Goal: Task Accomplishment & Management: Use online tool/utility

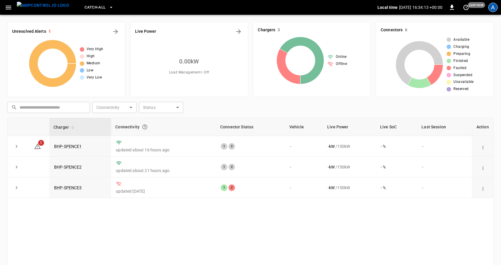
click at [492, 7] on div "A" at bounding box center [492, 7] width 9 height 9
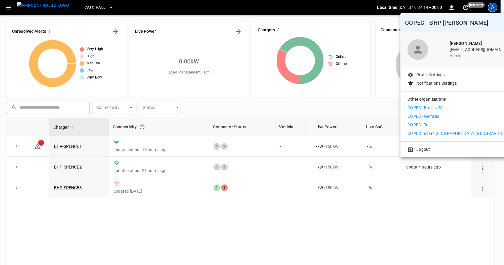
click at [426, 126] on p "COPEC - Test" at bounding box center [420, 125] width 25 height 6
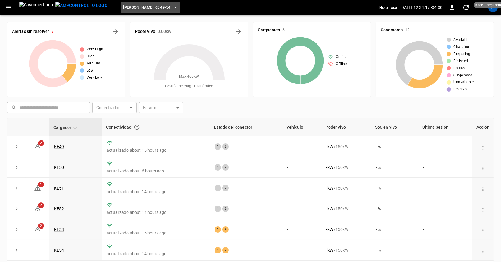
click at [173, 5] on icon "button" at bounding box center [176, 7] width 6 height 6
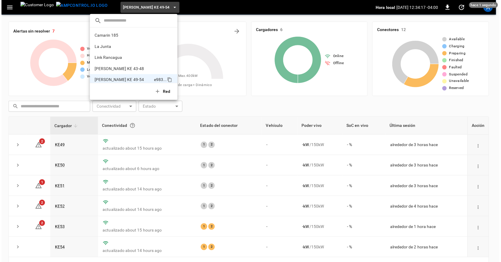
scroll to position [5, 0]
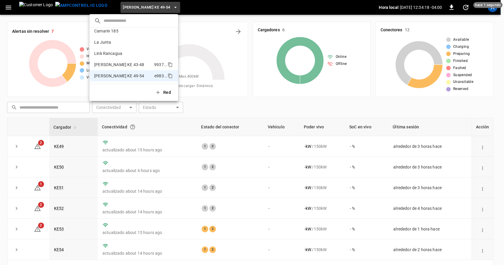
click at [136, 66] on li "Loza Colon KE 43-48 9937 ..." at bounding box center [134, 64] width 89 height 11
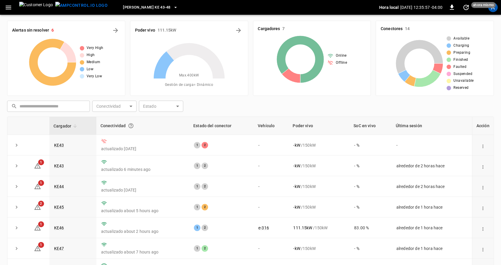
scroll to position [0, 0]
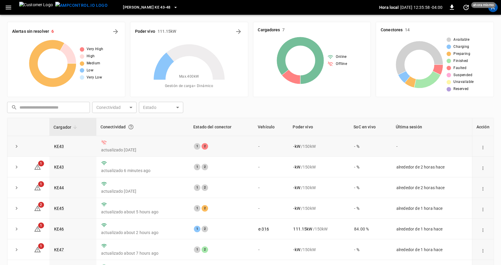
click at [485, 148] on button "action cell options" at bounding box center [483, 148] width 8 height 8
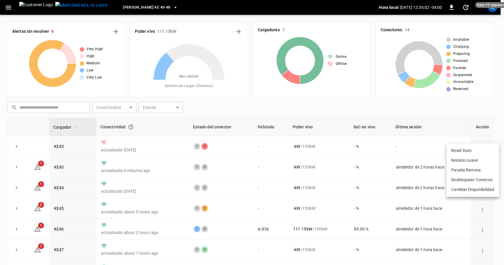
click at [480, 99] on div at bounding box center [252, 132] width 504 height 265
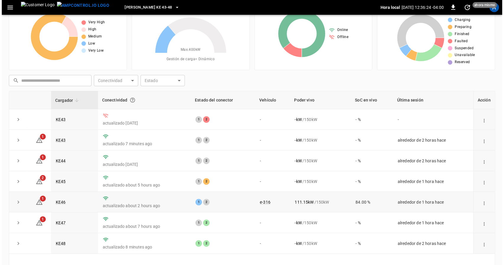
scroll to position [39, 0]
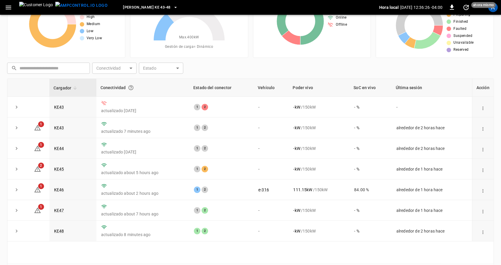
click at [138, 3] on button "[PERSON_NAME] KE 43-48" at bounding box center [151, 8] width 60 height 12
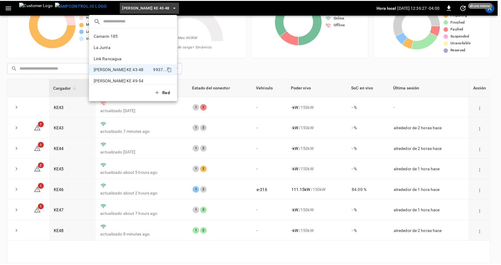
scroll to position [5, 0]
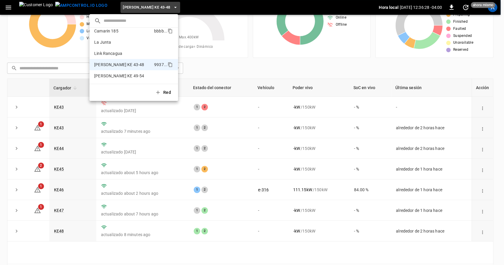
click at [123, 34] on li "Camarin 185 bbbb ..." at bounding box center [134, 30] width 89 height 11
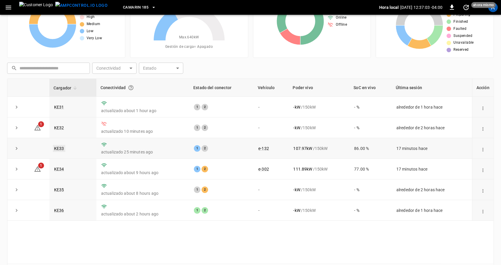
click at [59, 149] on link "KE33" at bounding box center [59, 148] width 12 height 7
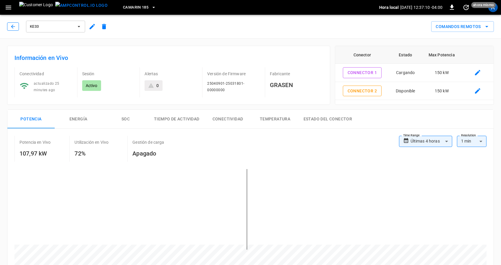
click at [12, 26] on icon "button" at bounding box center [13, 27] width 6 height 6
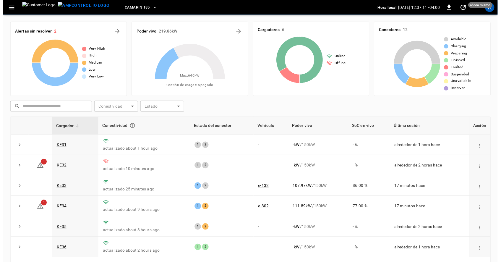
scroll to position [39, 0]
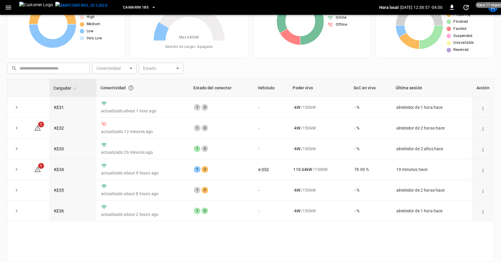
click at [151, 8] on icon "button" at bounding box center [154, 7] width 6 height 6
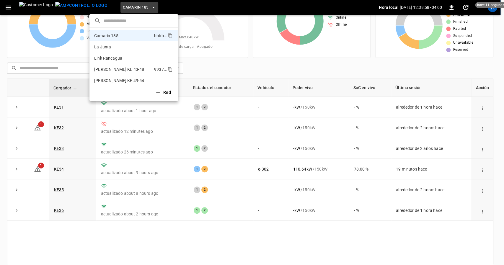
click at [116, 67] on p "[PERSON_NAME] KE 43-48" at bounding box center [119, 69] width 50 height 6
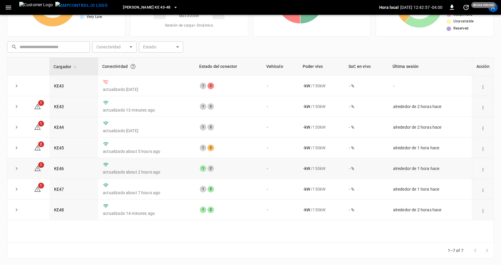
scroll to position [61, 0]
click at [58, 83] on link "KE43" at bounding box center [59, 85] width 12 height 7
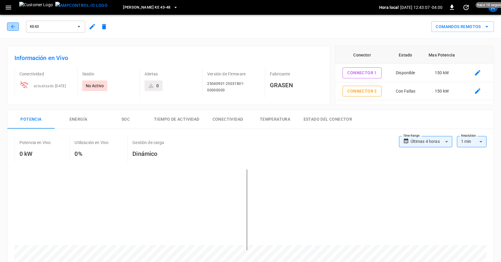
click at [14, 30] on button "button" at bounding box center [13, 26] width 12 height 8
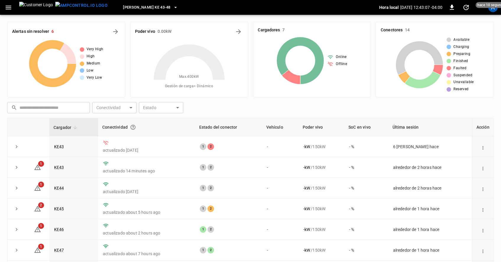
scroll to position [61, 0]
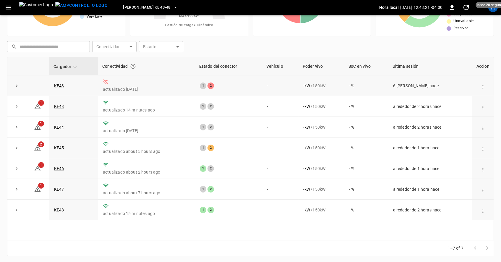
click at [480, 90] on td at bounding box center [483, 85] width 22 height 21
click at [482, 88] on icon "action cell options" at bounding box center [482, 86] width 5 height 5
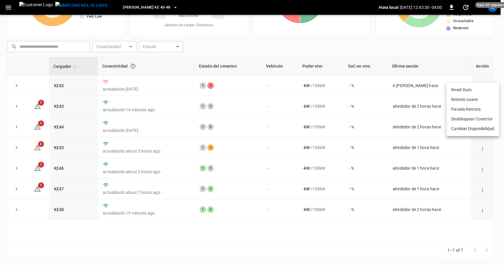
click at [481, 151] on div at bounding box center [252, 132] width 504 height 265
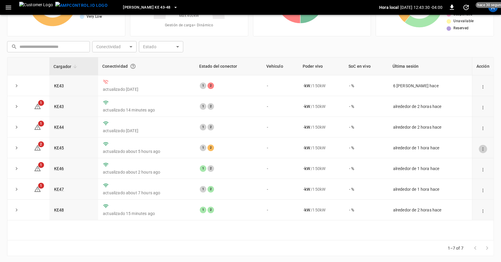
click at [482, 149] on icon "action cell options" at bounding box center [482, 148] width 5 height 5
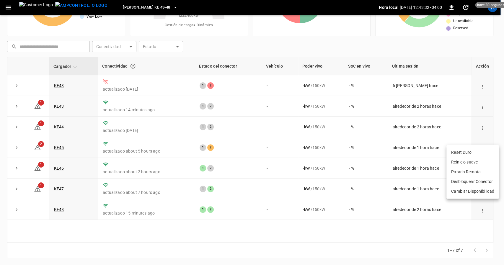
click at [436, 46] on div at bounding box center [252, 132] width 504 height 265
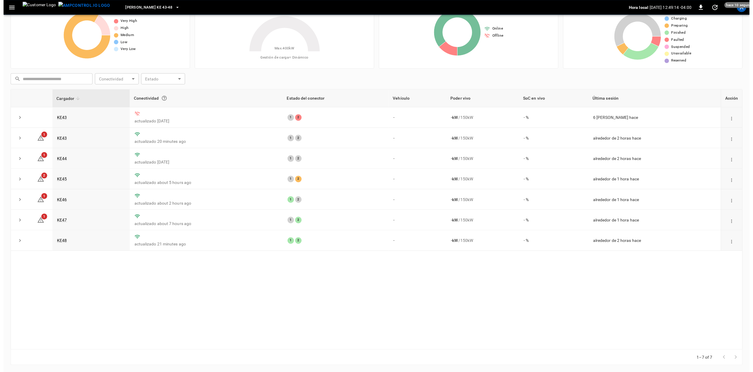
scroll to position [32, 0]
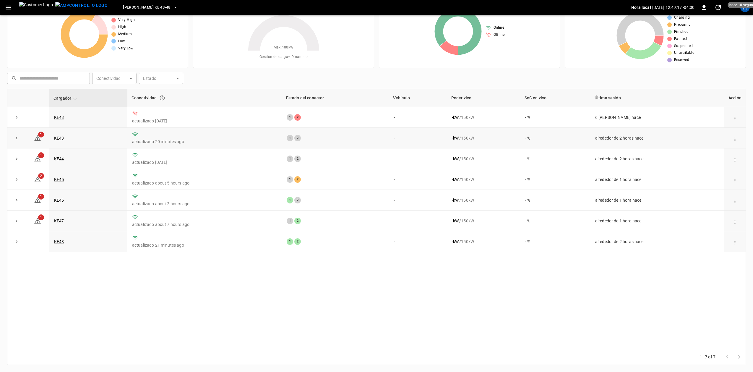
click at [504, 136] on icon "action cell options" at bounding box center [734, 138] width 5 height 5
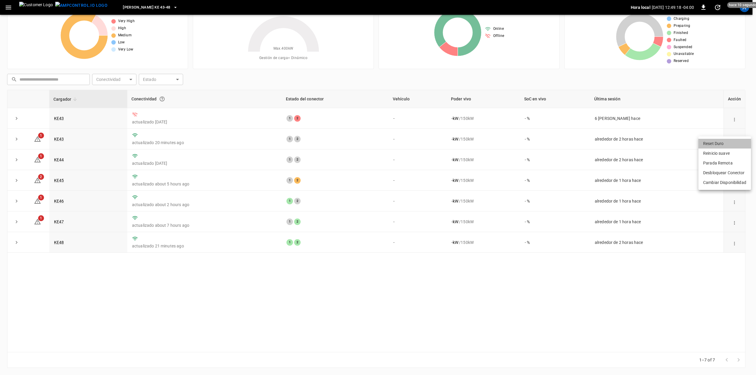
click at [504, 144] on li "Reset Duro" at bounding box center [725, 144] width 53 height 10
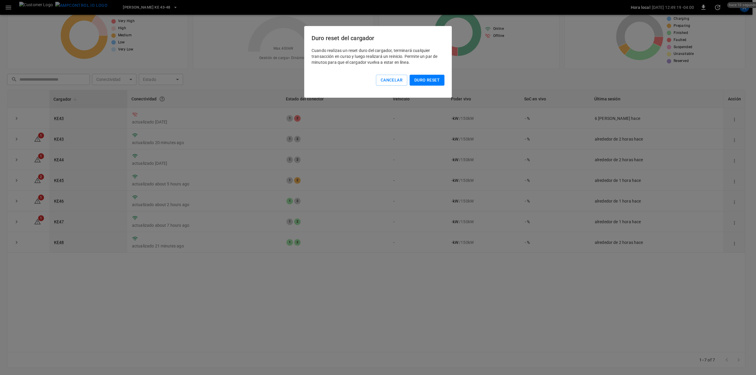
click at [428, 79] on button "Duro reset" at bounding box center [427, 80] width 35 height 11
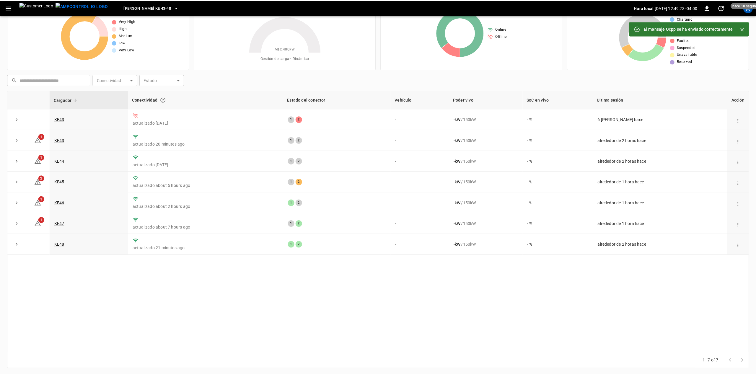
scroll to position [0, 0]
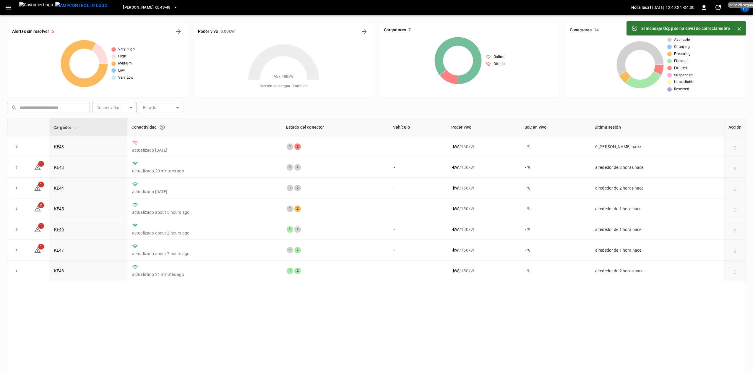
click at [504, 7] on icon "set refresh interval" at bounding box center [717, 7] width 7 height 7
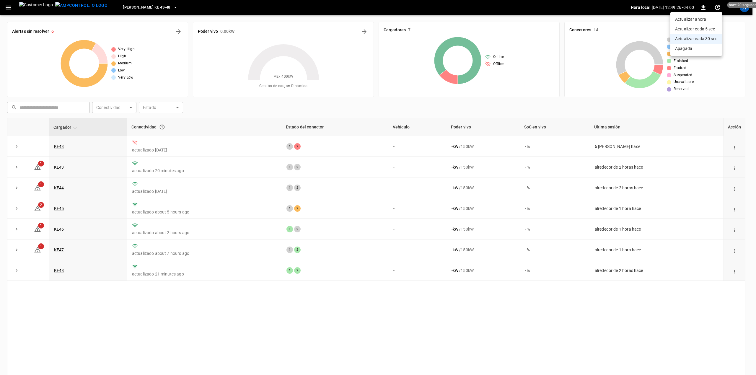
click at [504, 22] on li "Actualizar ahora" at bounding box center [697, 19] width 52 height 10
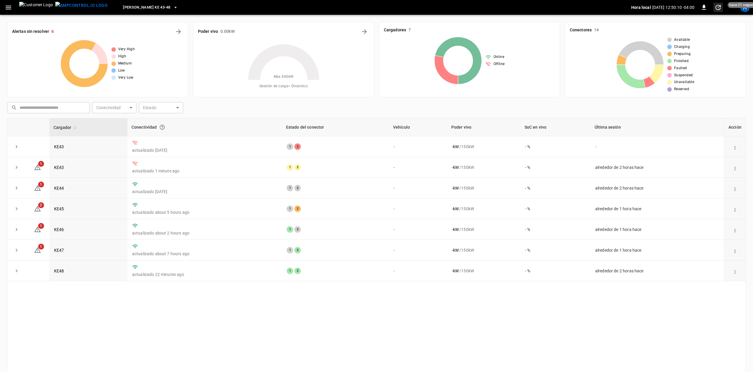
click at [717, 7] on icon "set refresh interval" at bounding box center [717, 7] width 7 height 7
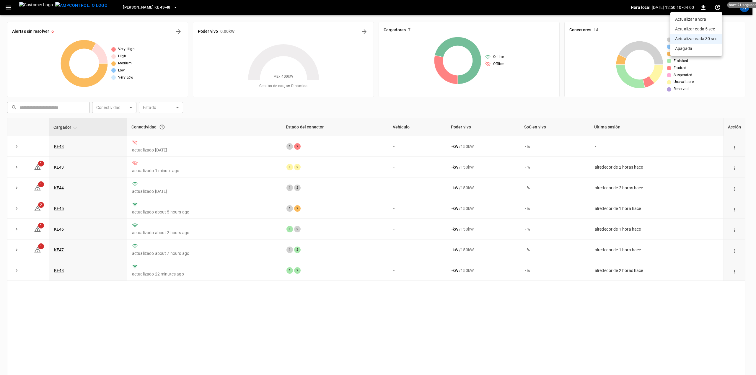
click at [710, 19] on li "Actualizar ahora" at bounding box center [697, 19] width 52 height 10
click at [685, 19] on li "Actualizar ahora" at bounding box center [697, 19] width 52 height 10
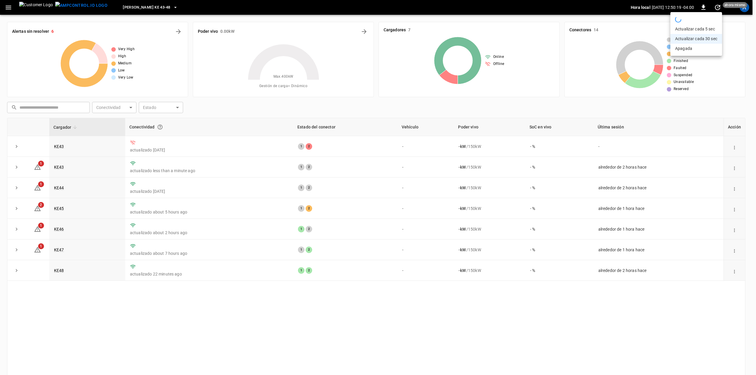
click at [563, 63] on div at bounding box center [378, 187] width 756 height 375
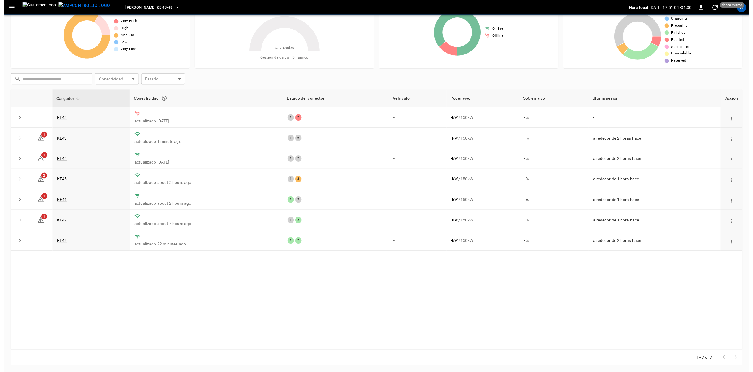
scroll to position [32, 0]
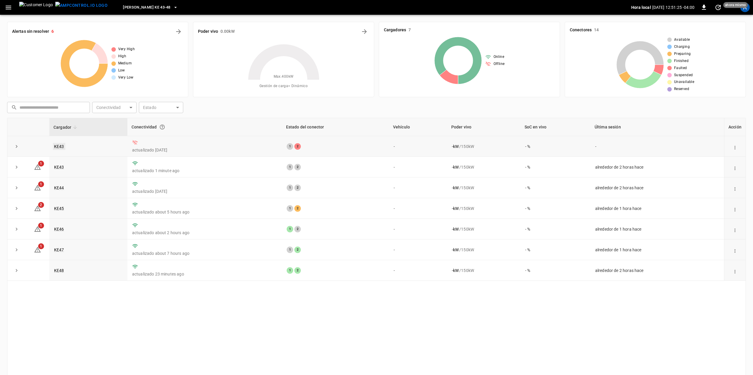
click at [61, 146] on link "KE43" at bounding box center [59, 146] width 12 height 7
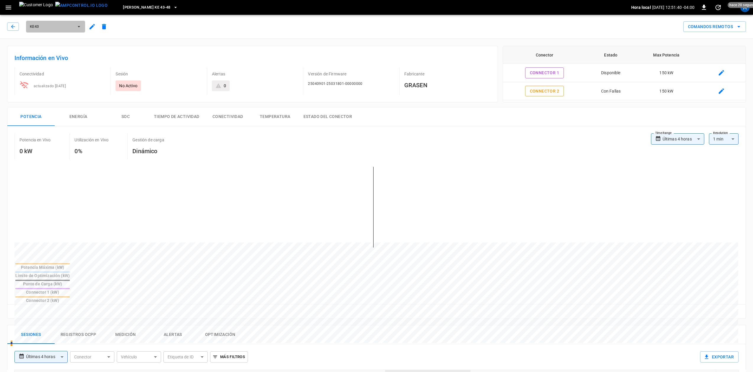
click at [45, 24] on span "KE43" at bounding box center [52, 26] width 44 height 7
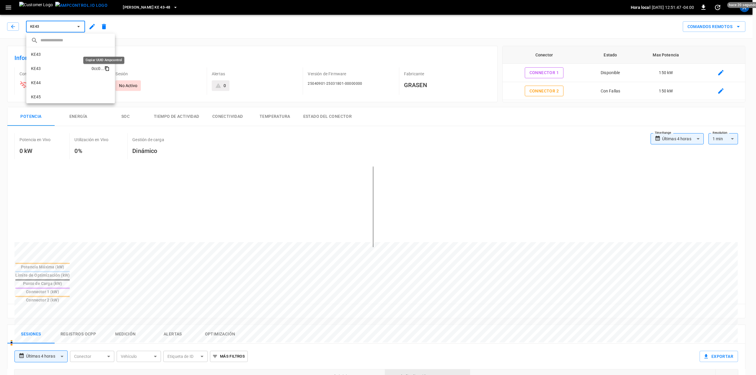
click at [106, 70] on icon "copy" at bounding box center [107, 69] width 3 height 4
click at [9, 27] on div at bounding box center [378, 187] width 756 height 375
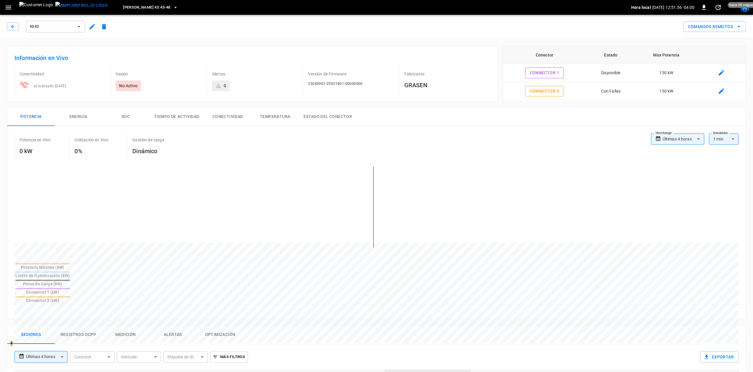
click at [17, 31] on div "KE43" at bounding box center [58, 26] width 103 height 14
click at [12, 27] on icon "button" at bounding box center [13, 27] width 6 height 6
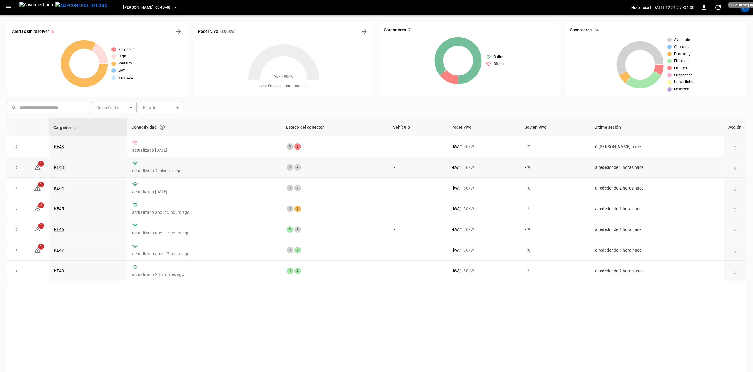
click at [64, 167] on link "KE43" at bounding box center [59, 167] width 12 height 7
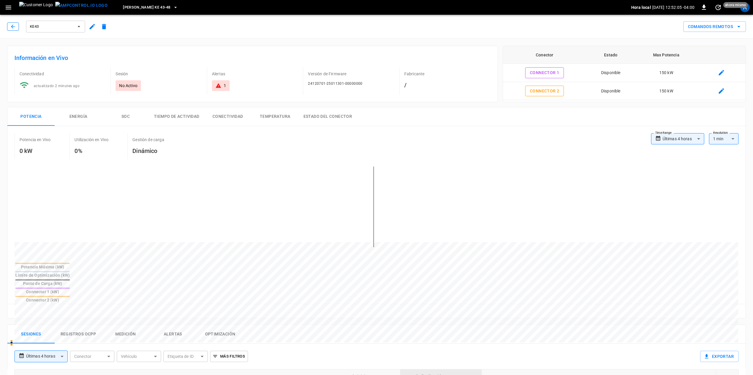
click at [10, 24] on icon "button" at bounding box center [13, 27] width 6 height 6
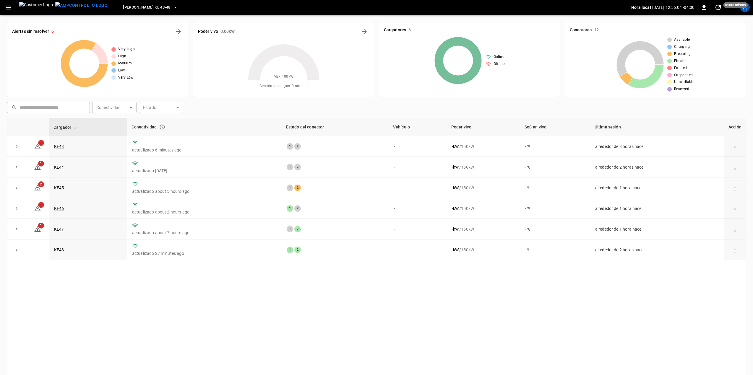
drag, startPoint x: 258, startPoint y: 321, endPoint x: 220, endPoint y: 305, distance: 40.5
click at [258, 321] on div "Cargador Conectividad Estado del conector Vehículo Poder vivo SoC en vivo Últim…" at bounding box center [376, 249] width 739 height 263
